Goal: Use online tool/utility: Utilize a website feature to perform a specific function

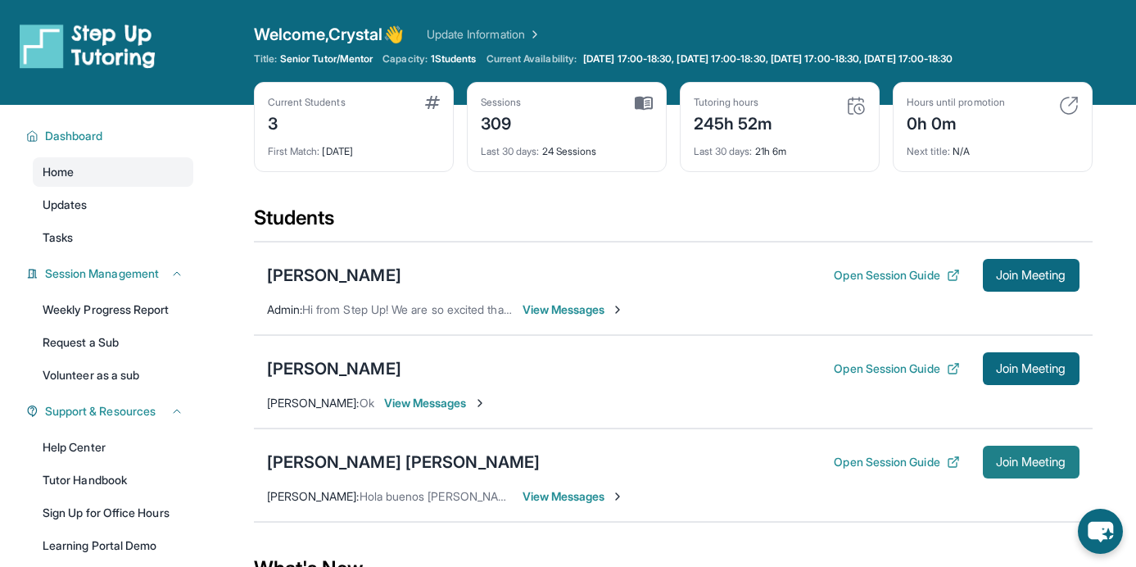
click at [533, 467] on span "Join Meeting" at bounding box center [1031, 462] width 70 height 10
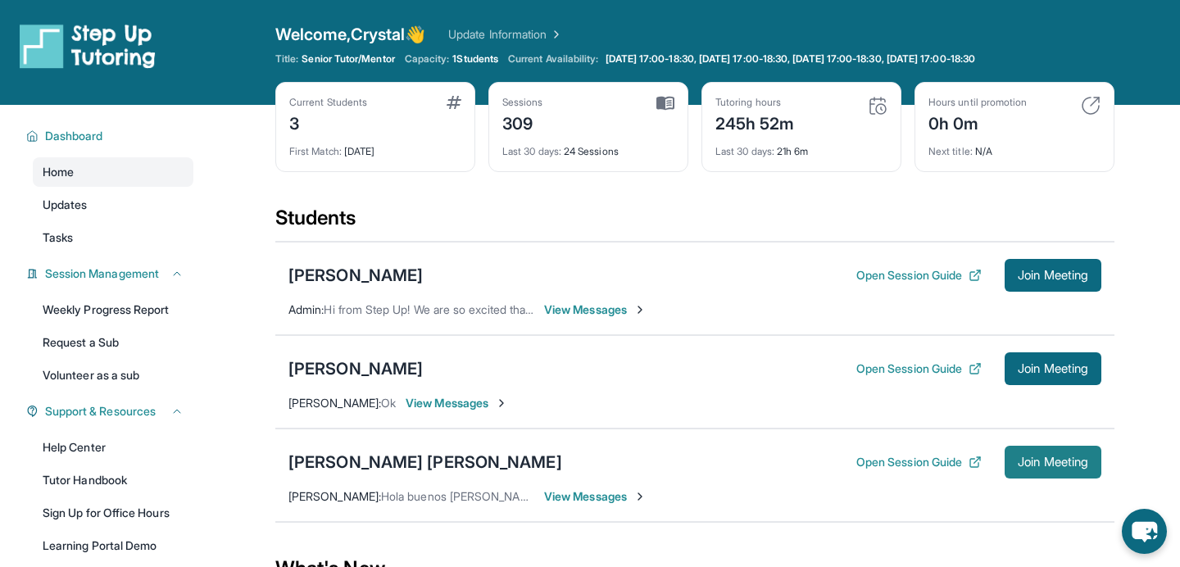
click at [533, 468] on button "Join Meeting" at bounding box center [1053, 462] width 97 height 33
click at [1041, 465] on span "Join Meeting" at bounding box center [1053, 462] width 70 height 10
